Goal: Information Seeking & Learning: Learn about a topic

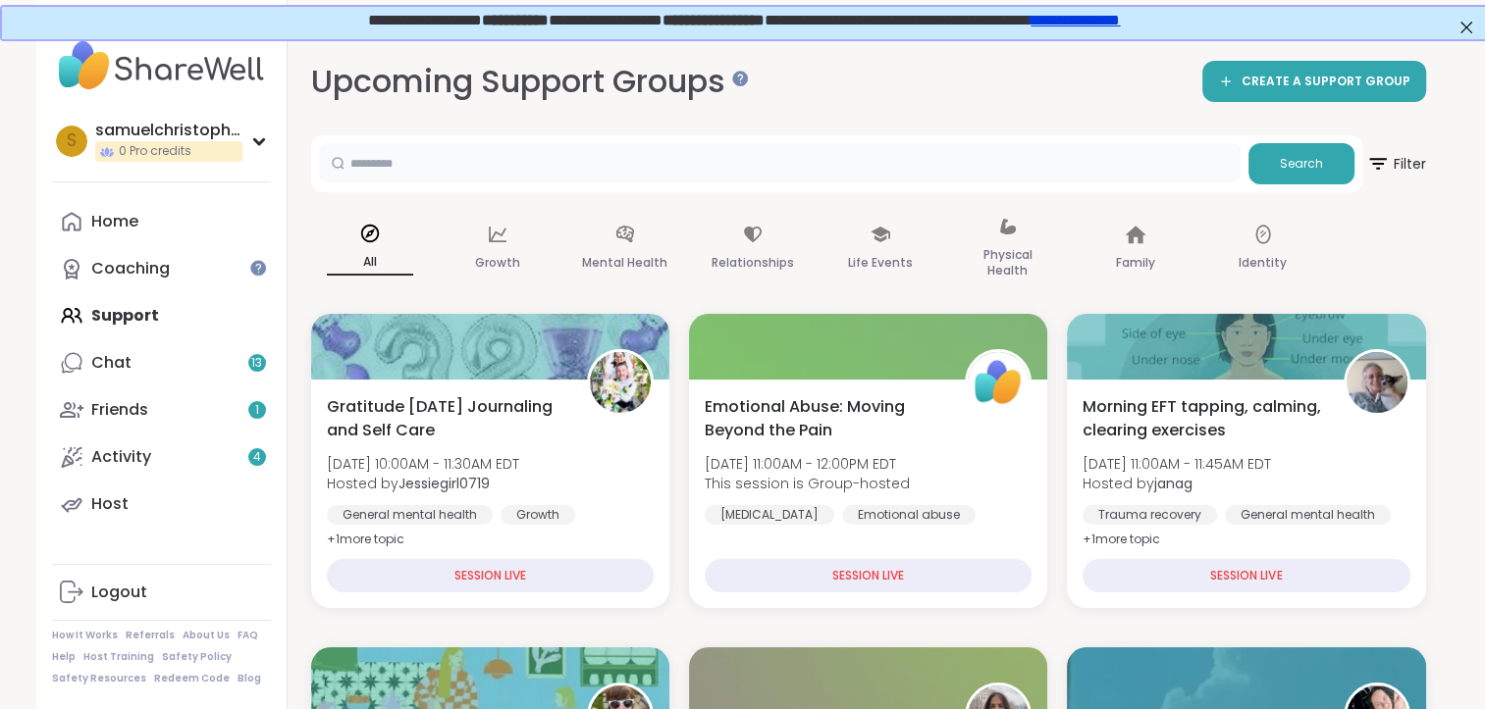
click at [510, 169] on input "text" at bounding box center [779, 162] width 921 height 39
type input "*****"
click at [1282, 162] on span "Search" at bounding box center [1300, 164] width 43 height 18
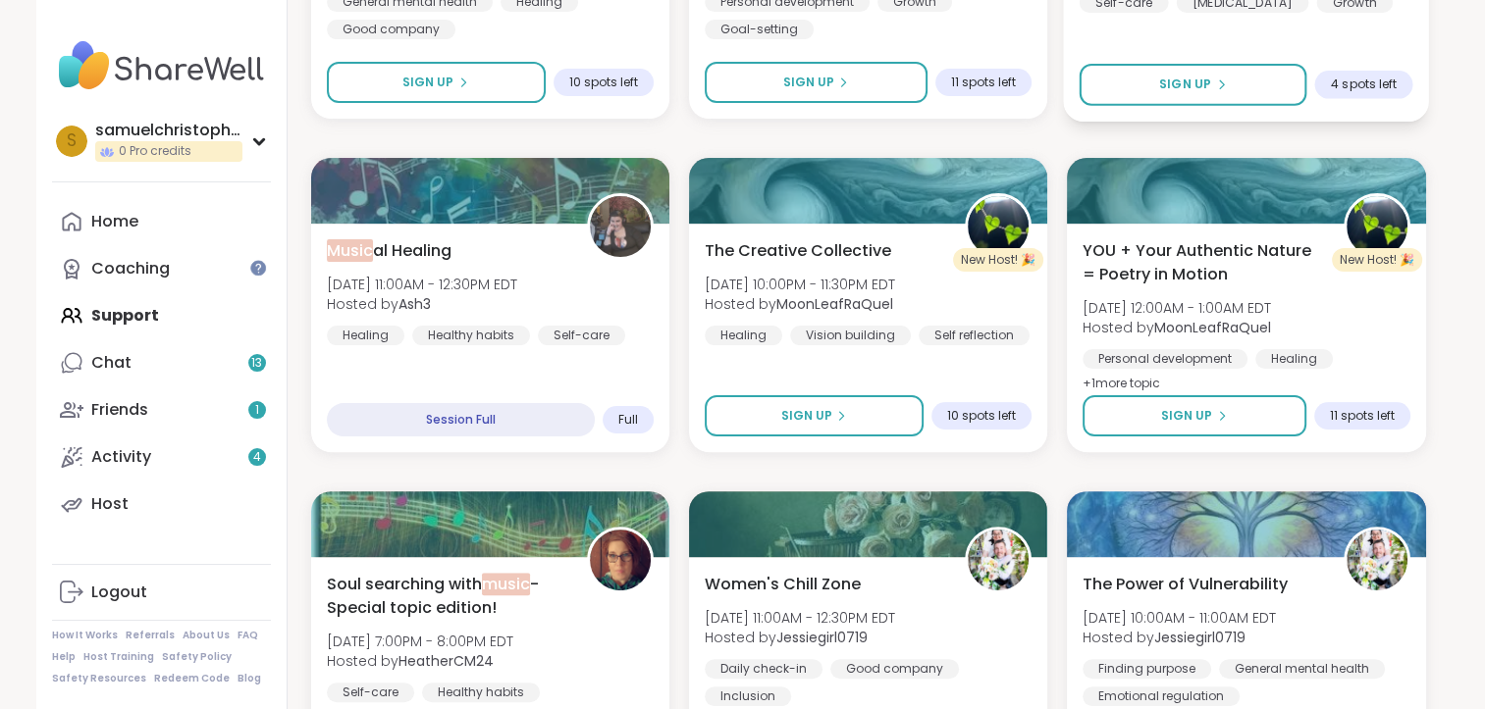
scroll to position [491, 0]
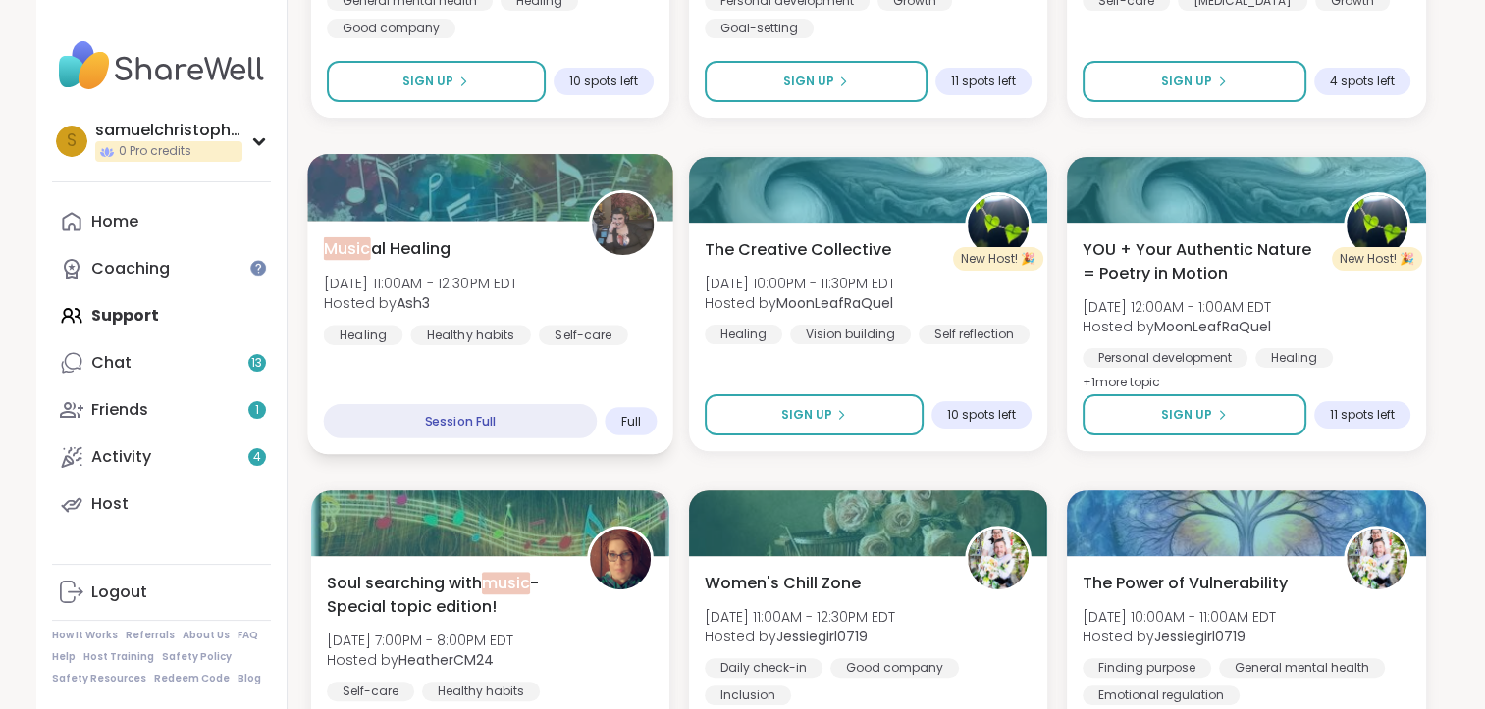
click at [426, 243] on span "Music al Healing" at bounding box center [387, 248] width 128 height 24
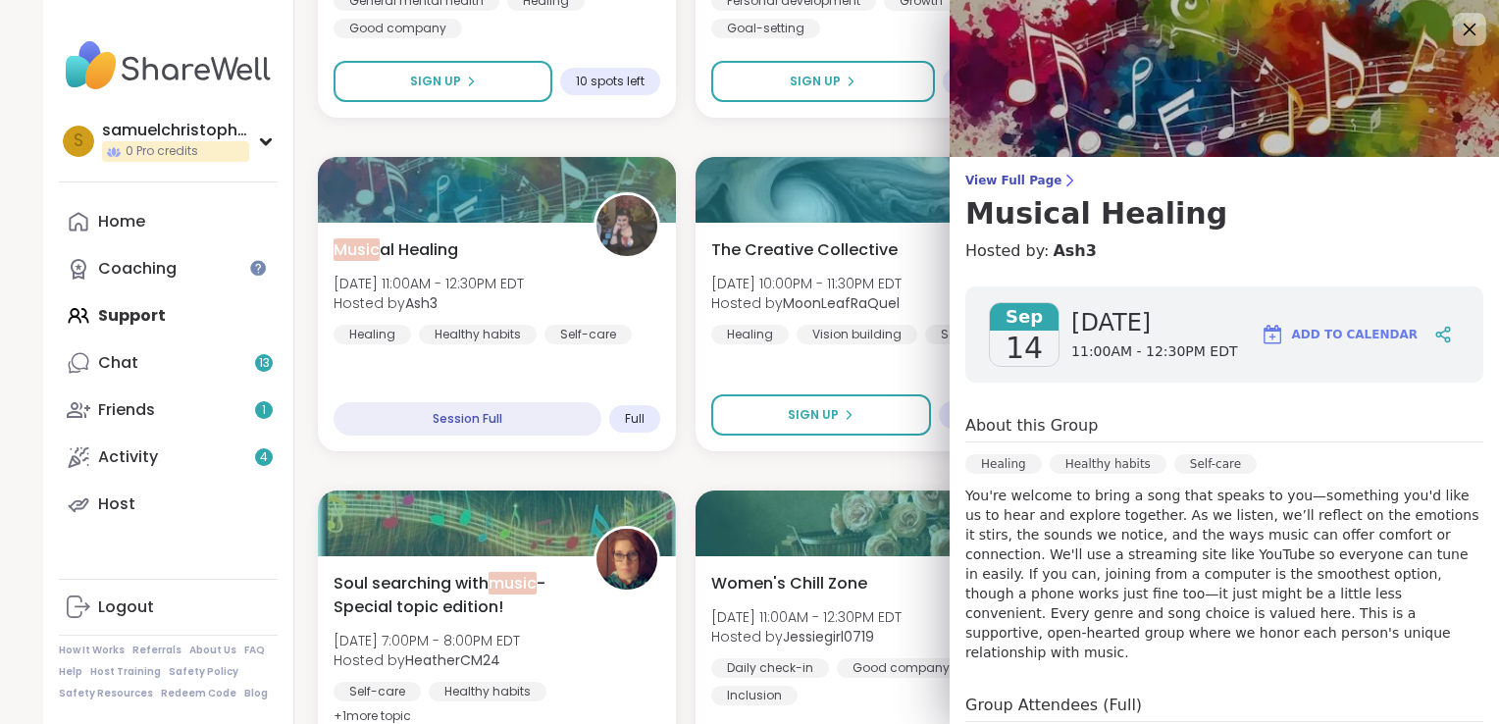
click at [1457, 38] on icon at bounding box center [1469, 29] width 25 height 25
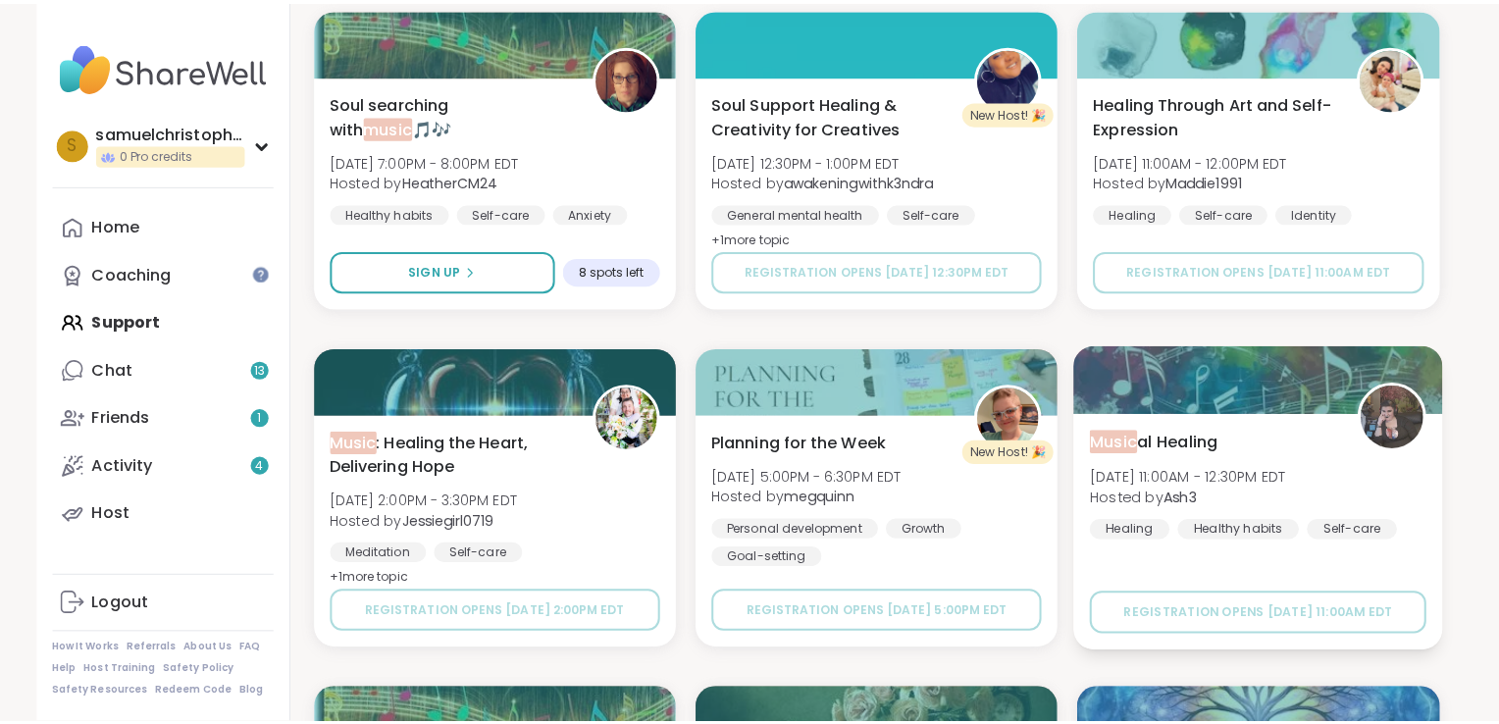
scroll to position [1374, 0]
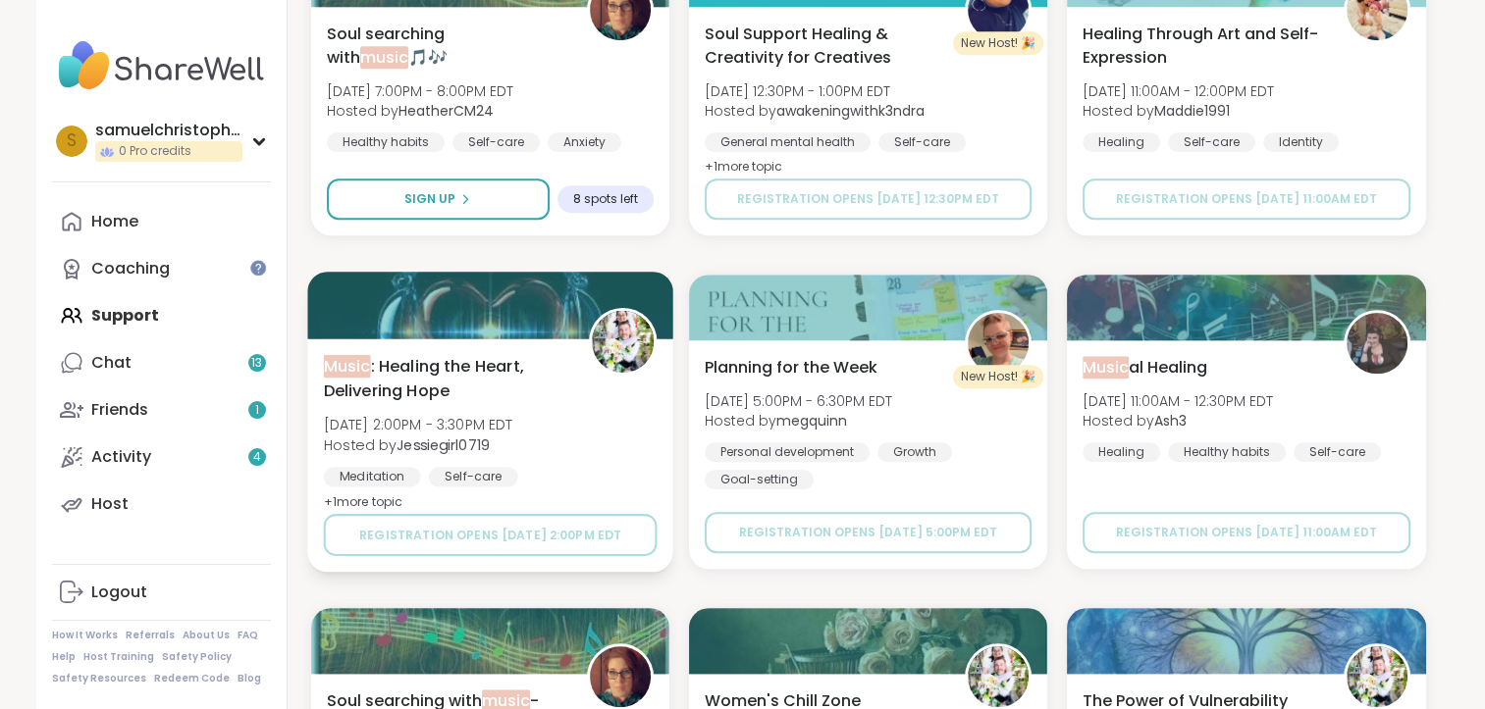
click at [521, 375] on span "Music : Healing the Heart, Delivering Hope" at bounding box center [444, 378] width 243 height 48
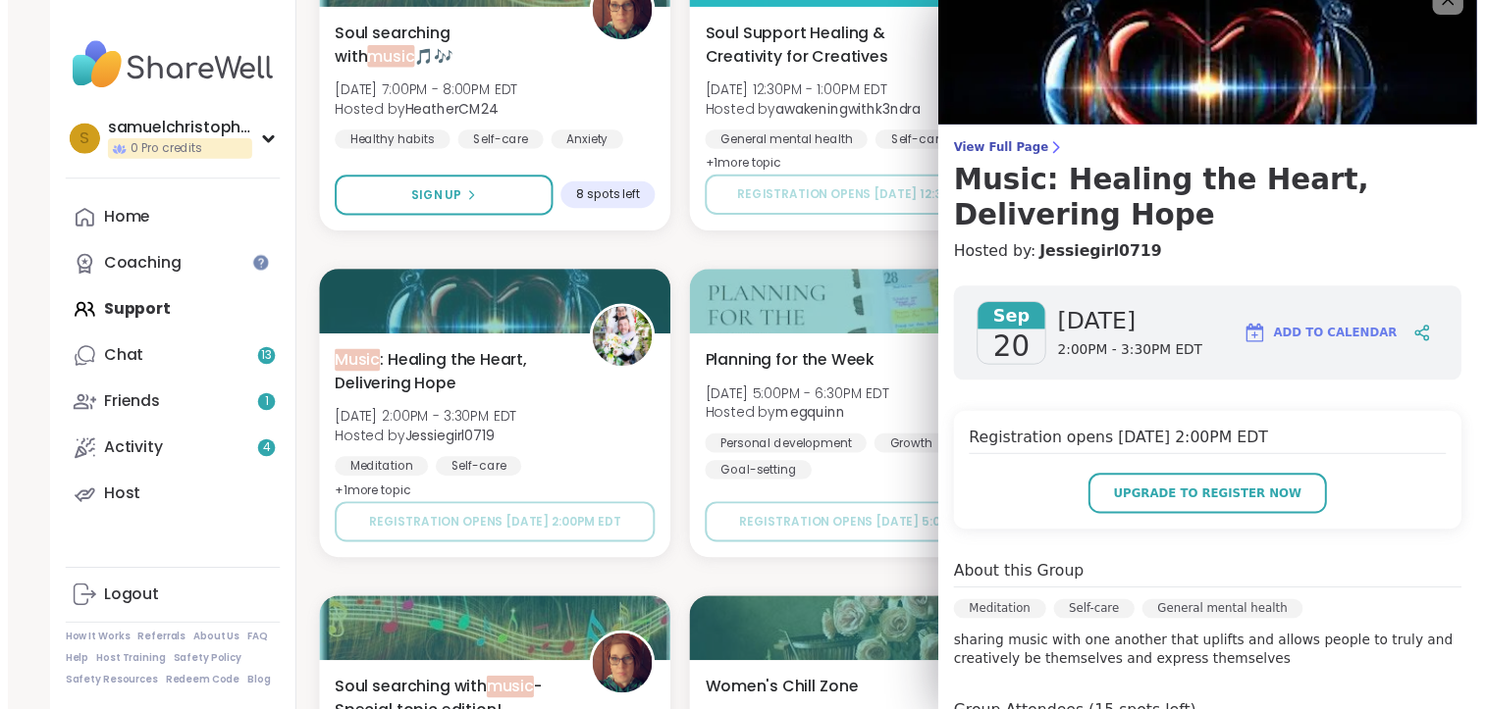
scroll to position [0, 0]
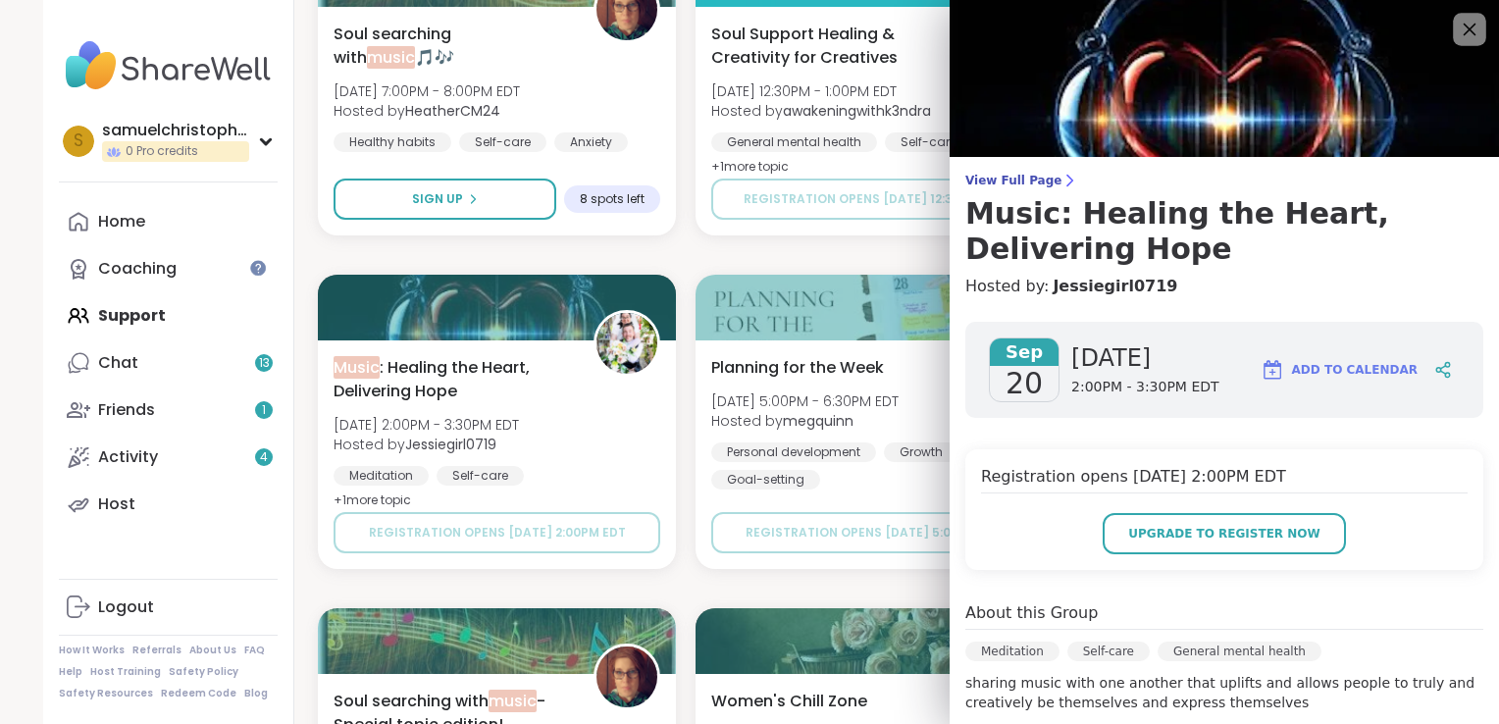
click at [1457, 22] on icon at bounding box center [1469, 29] width 25 height 25
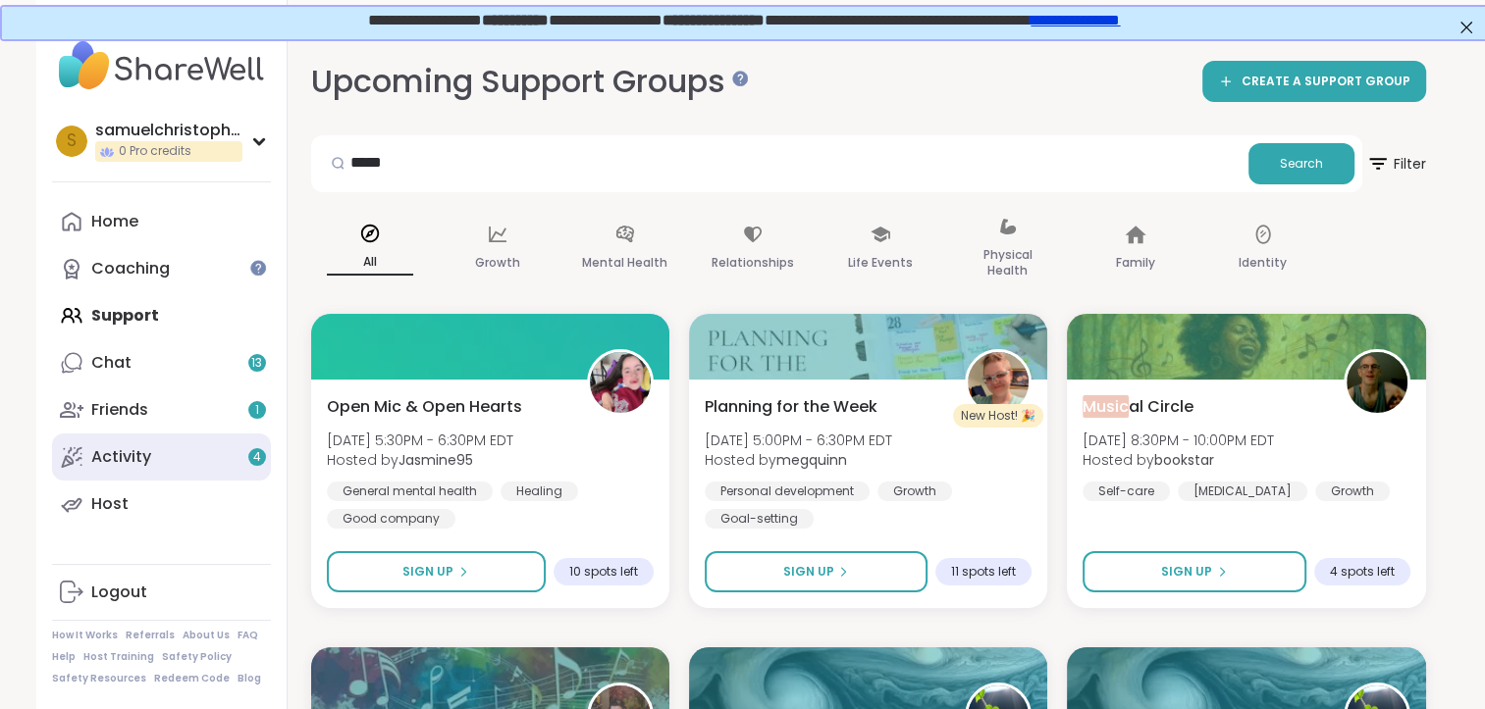
click at [203, 460] on link "Activity 4" at bounding box center [161, 457] width 219 height 47
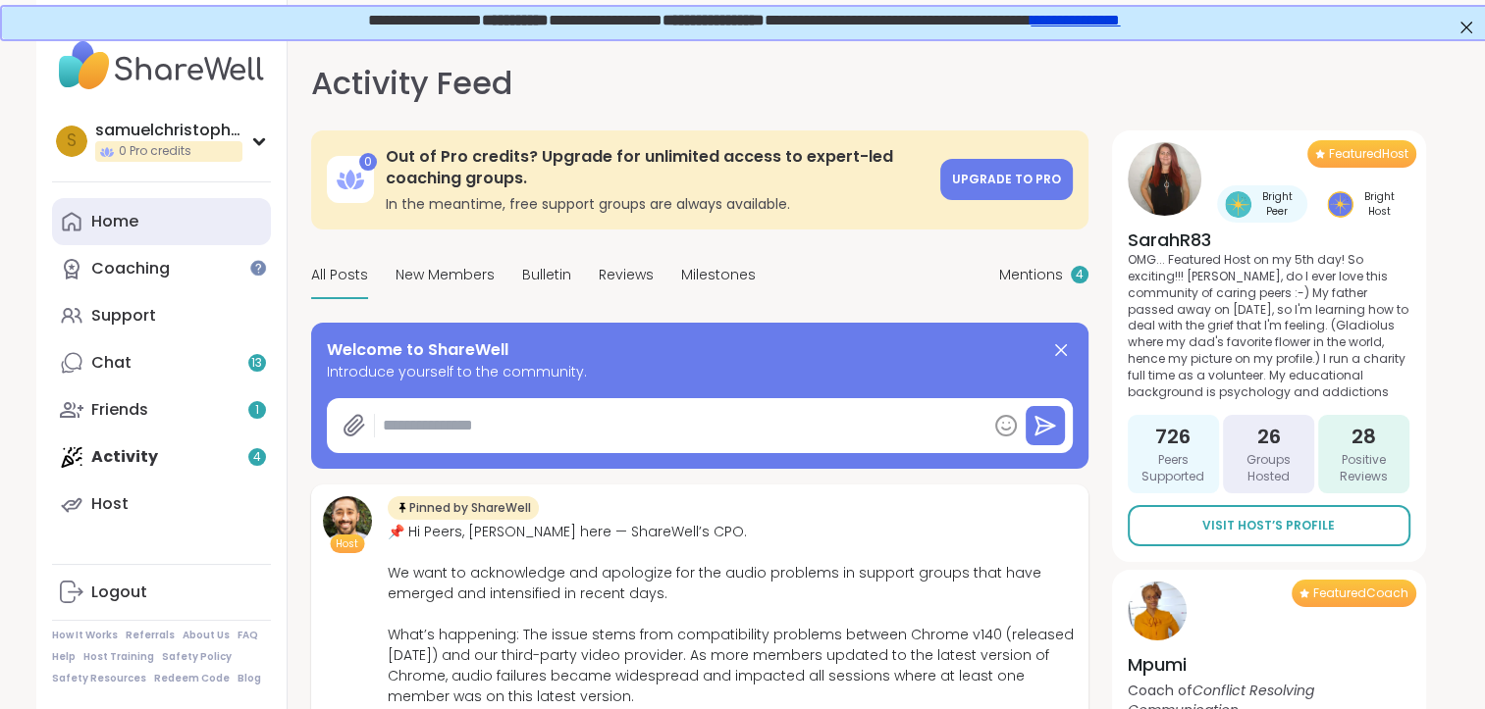
click at [145, 216] on link "Home" at bounding box center [161, 221] width 219 height 47
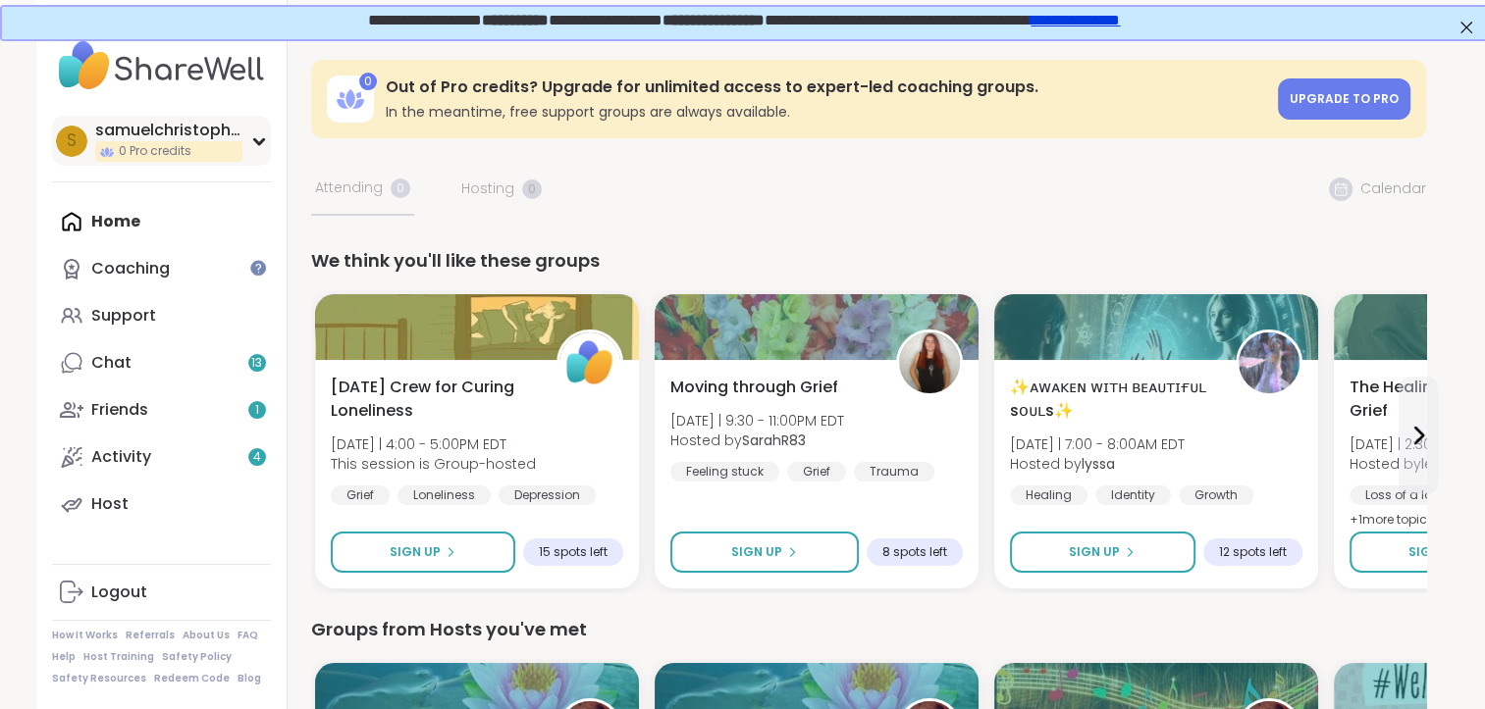
click at [265, 147] on div "s samuelchristopher42 0 Pro credits" at bounding box center [161, 141] width 219 height 50
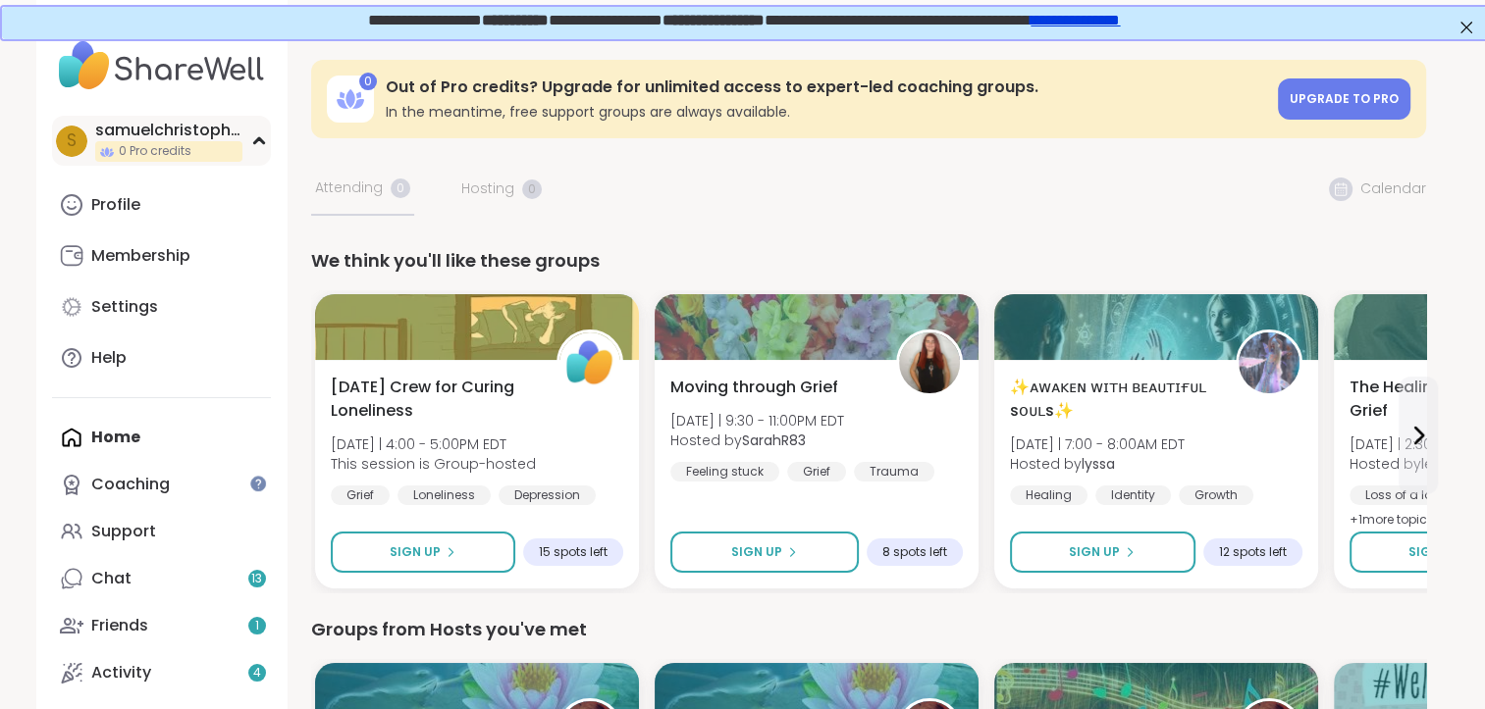
click at [258, 138] on icon at bounding box center [258, 140] width 9 height 5
